Goal: Task Accomplishment & Management: Manage account settings

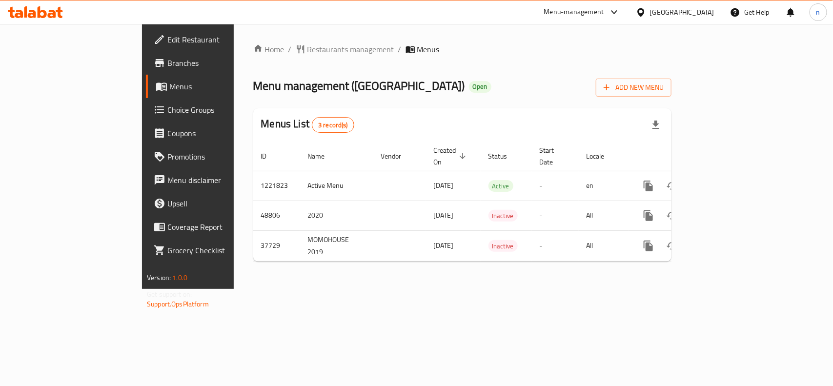
click at [167, 40] on span "Edit Restaurant" at bounding box center [220, 40] width 106 height 12
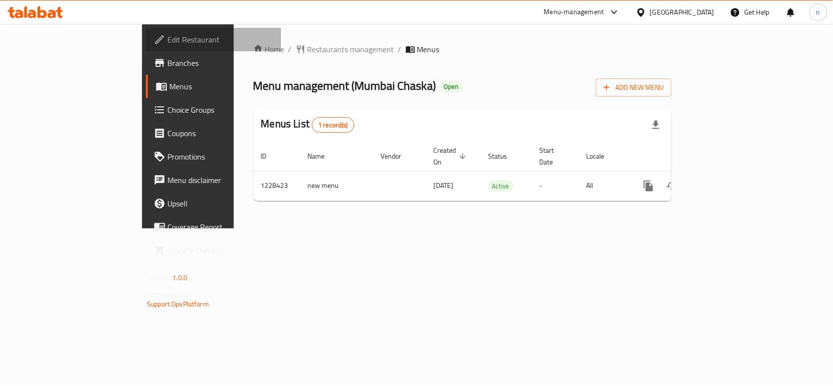
click at [167, 35] on span "Edit Restaurant" at bounding box center [220, 40] width 106 height 12
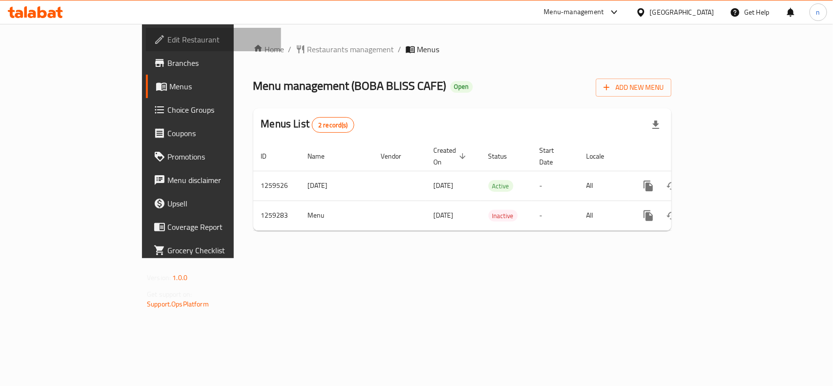
click at [167, 42] on span "Edit Restaurant" at bounding box center [220, 40] width 106 height 12
